Goal: Task Accomplishment & Management: Manage account settings

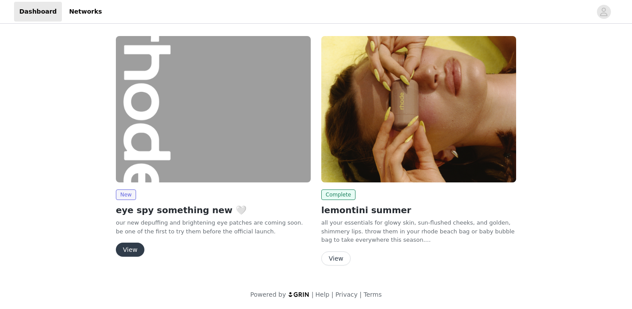
click at [137, 252] on button "View" at bounding box center [130, 249] width 29 height 14
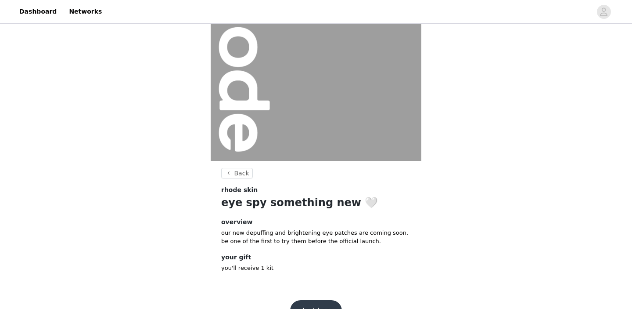
scroll to position [99, 0]
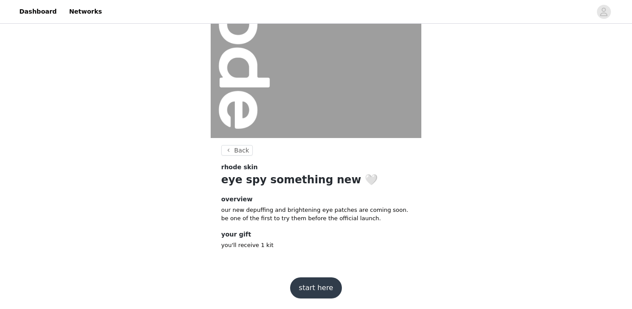
click at [311, 283] on button "start here" at bounding box center [316, 287] width 52 height 21
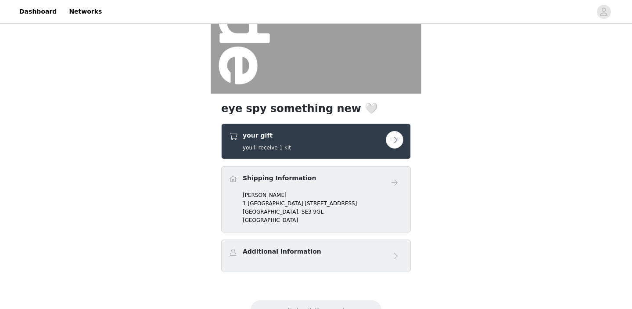
scroll to position [180, 0]
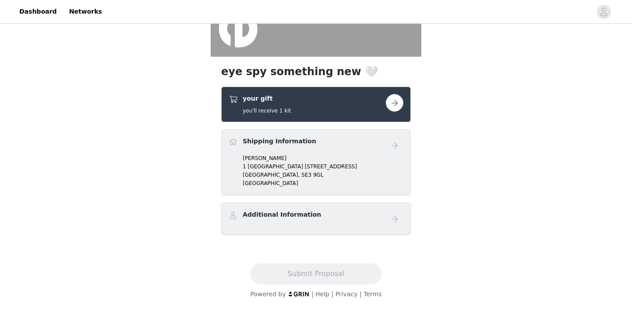
click at [389, 109] on button "button" at bounding box center [395, 103] width 18 height 18
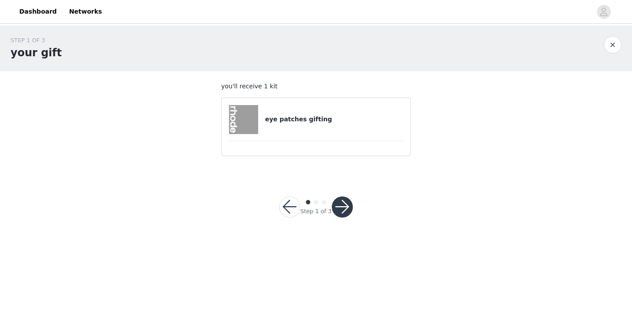
click at [320, 118] on h4 "eye patches gifting" at bounding box center [334, 119] width 138 height 9
click at [341, 202] on button "button" at bounding box center [342, 206] width 21 height 21
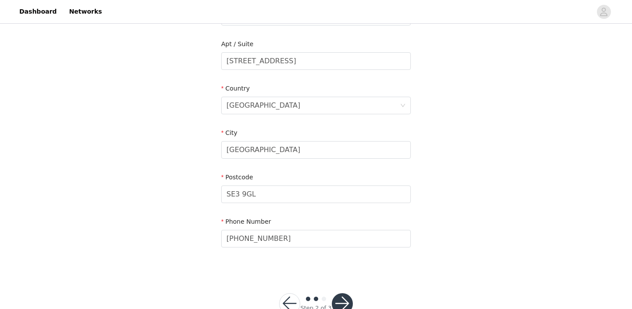
scroll to position [245, 0]
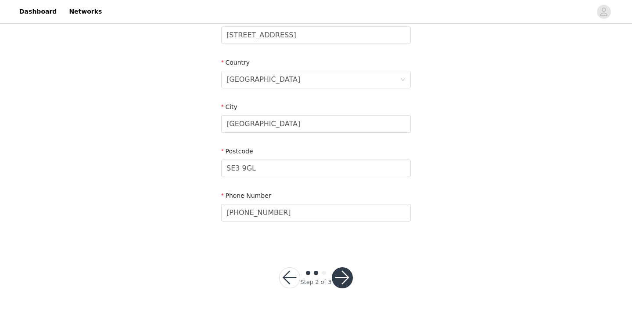
click at [340, 272] on button "button" at bounding box center [342, 277] width 21 height 21
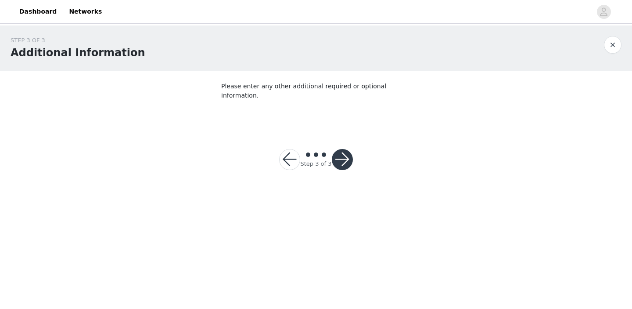
click at [342, 153] on button "button" at bounding box center [342, 159] width 21 height 21
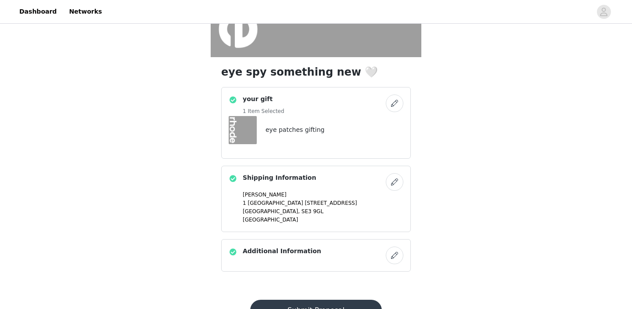
scroll to position [216, 0]
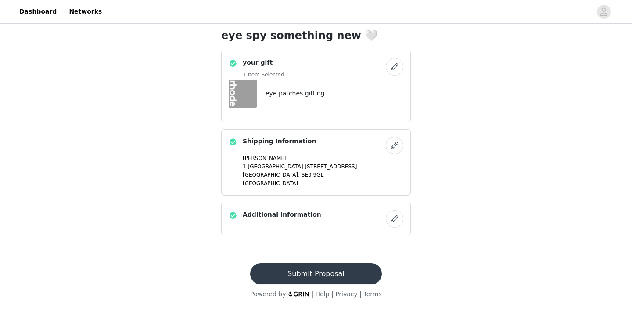
click at [325, 273] on button "Submit Proposal" at bounding box center [315, 273] width 131 height 21
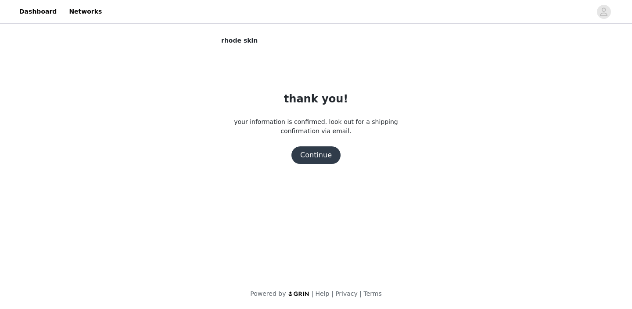
scroll to position [0, 0]
click at [310, 159] on button "Continue" at bounding box center [316, 155] width 49 height 18
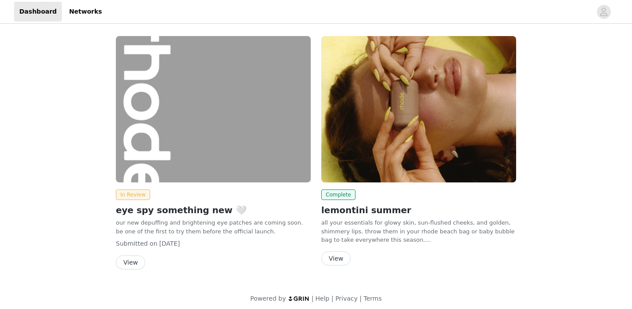
click at [376, 126] on img at bounding box center [418, 109] width 195 height 146
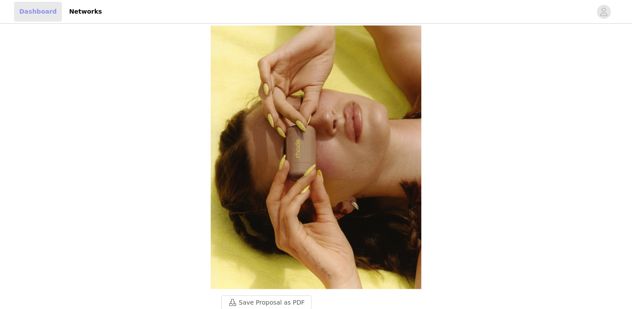
click at [40, 11] on link "Dashboard" at bounding box center [38, 12] width 48 height 20
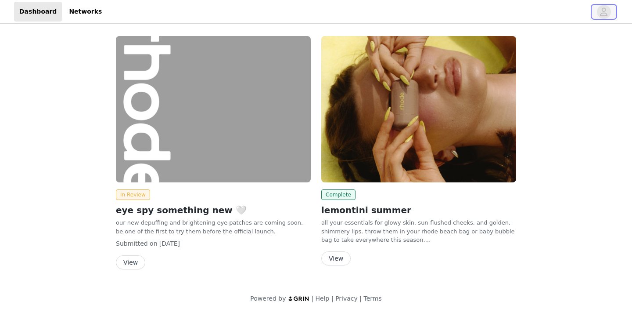
click at [605, 9] on icon "avatar" at bounding box center [604, 11] width 7 height 8
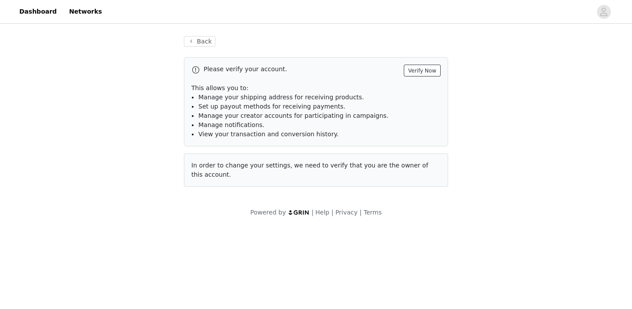
click at [432, 72] on button "Verify Now" at bounding box center [422, 71] width 37 height 12
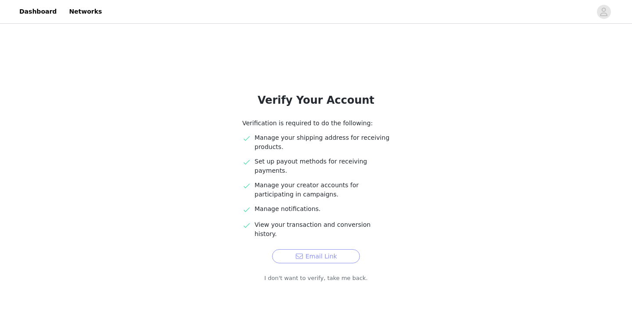
click at [337, 249] on button "Email Link" at bounding box center [316, 256] width 88 height 14
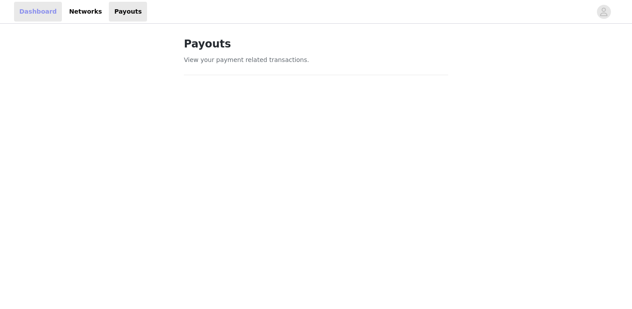
click at [46, 11] on link "Dashboard" at bounding box center [38, 12] width 48 height 20
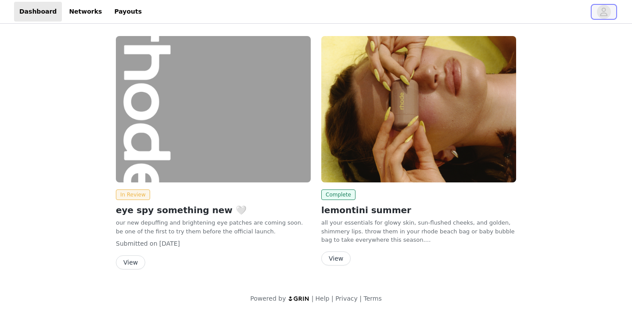
click at [607, 15] on icon "avatar" at bounding box center [604, 11] width 7 height 8
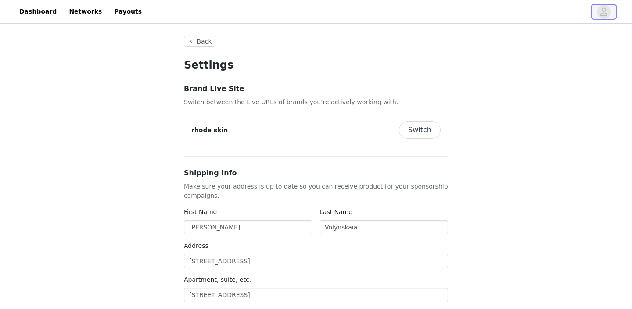
type input "+1 (United States)"
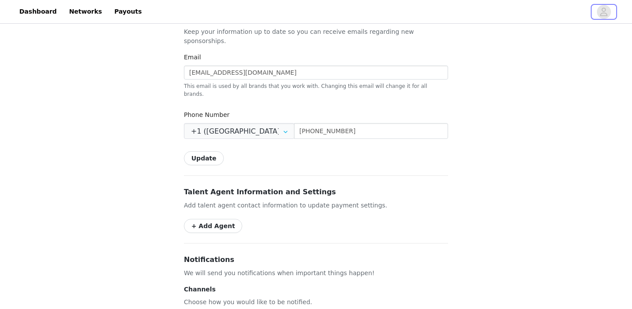
scroll to position [452, 0]
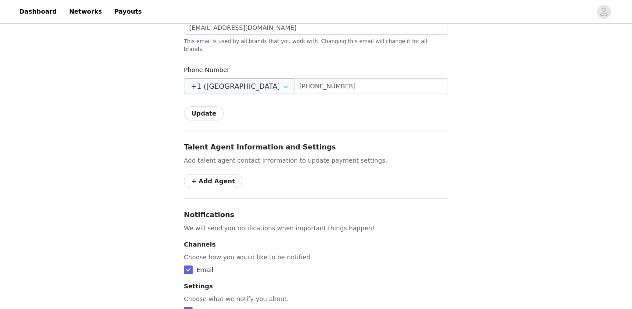
click at [279, 78] on icon at bounding box center [286, 86] width 14 height 16
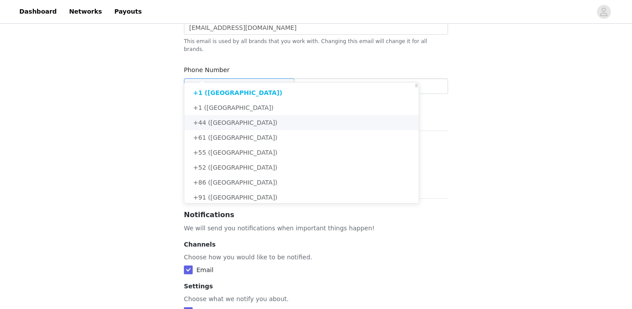
click at [265, 118] on li "+44 (United Kingdom)" at bounding box center [301, 122] width 234 height 15
type input "+44 (United Kingdom)"
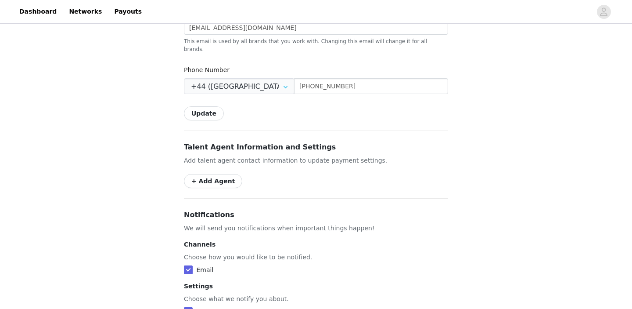
click at [213, 106] on button "Update" at bounding box center [204, 113] width 40 height 14
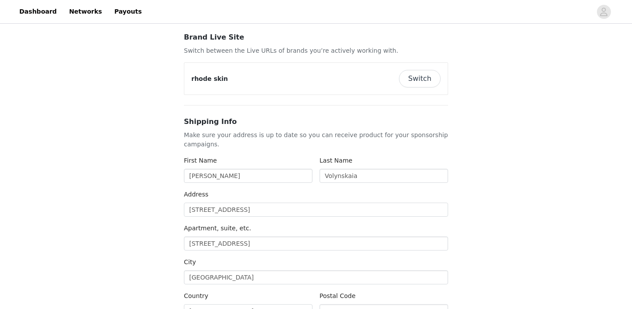
scroll to position [0, 0]
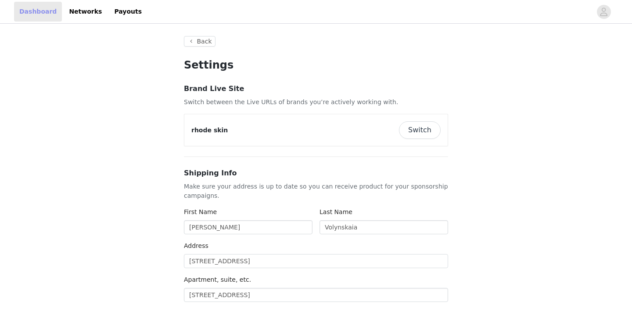
click at [42, 8] on link "Dashboard" at bounding box center [38, 12] width 48 height 20
